Goal: Navigation & Orientation: Find specific page/section

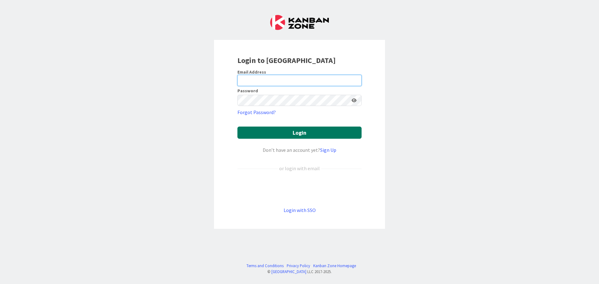
type input "[EMAIL_ADDRESS][DOMAIN_NAME]"
click at [275, 132] on button "Login" at bounding box center [300, 133] width 124 height 12
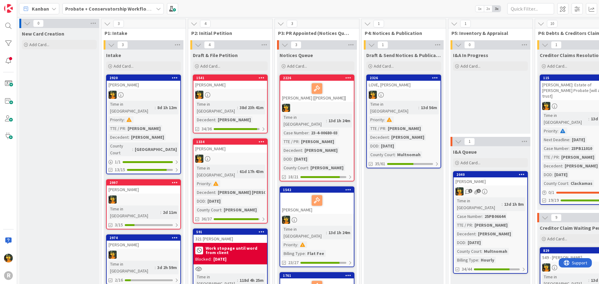
click at [31, 12] on div "Kanban" at bounding box center [39, 8] width 40 height 11
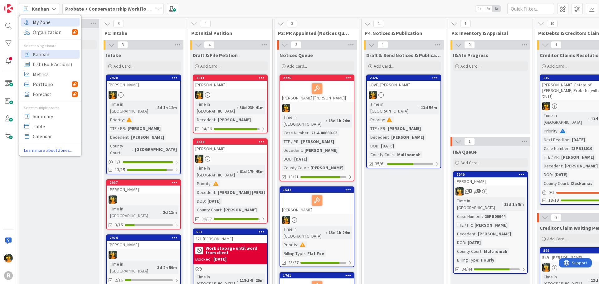
click at [41, 25] on span "My Zone" at bounding box center [55, 21] width 45 height 9
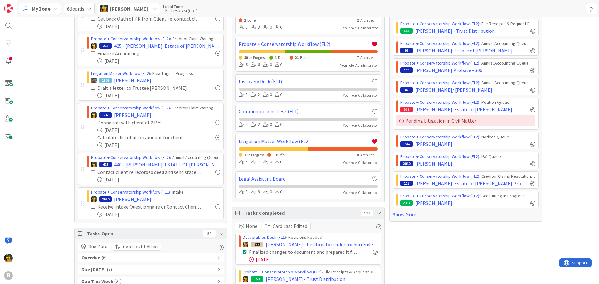
scroll to position [62, 0]
